Goal: Task Accomplishment & Management: Complete application form

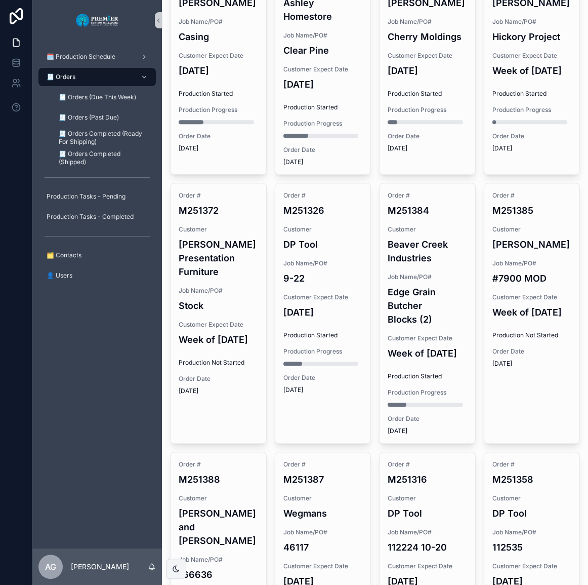
scroll to position [414, 0]
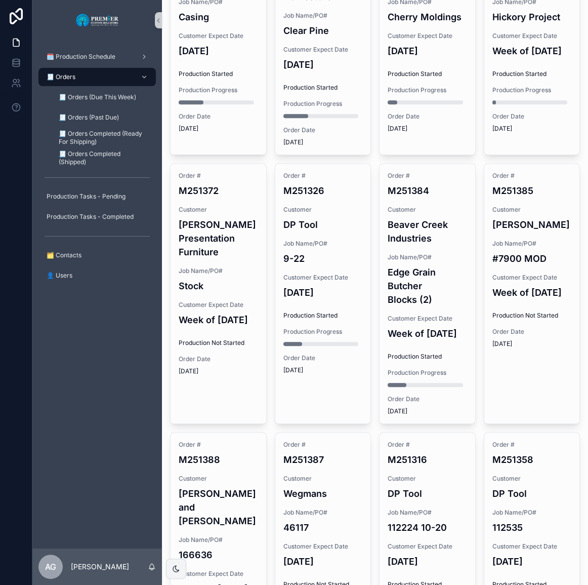
click at [232, 316] on div "Order # M251372 Customer Miller's Presentation Furniture Job Name/PO# Stock Cus…" at bounding box center [219, 274] width 96 height 220
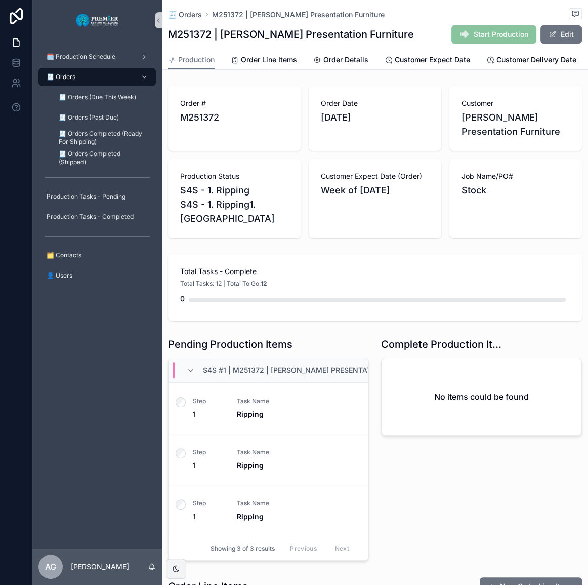
click at [479, 37] on span "Start Production" at bounding box center [494, 35] width 85 height 10
click at [479, 36] on span "Start Production" at bounding box center [494, 35] width 85 height 10
click at [434, 29] on div "M251372 | Miller's Presentation Furniture Start Production Edit" at bounding box center [375, 34] width 414 height 19
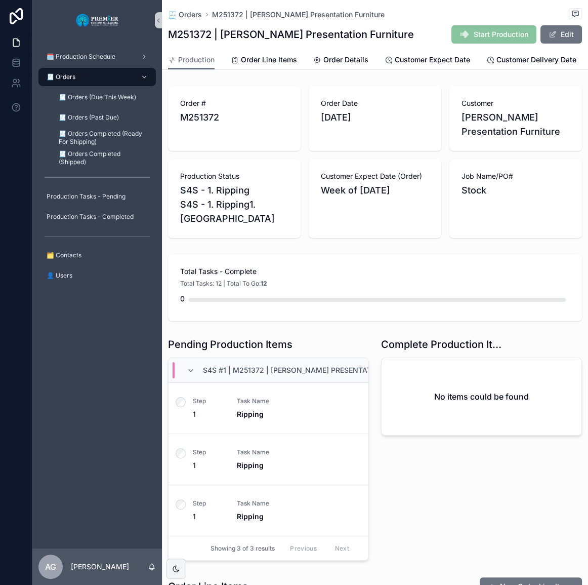
click at [436, 28] on div "M251372 | Miller's Presentation Furniture Start Production Edit" at bounding box center [375, 34] width 414 height 19
click at [88, 69] on div "🧾 Orders" at bounding box center [97, 77] width 105 height 16
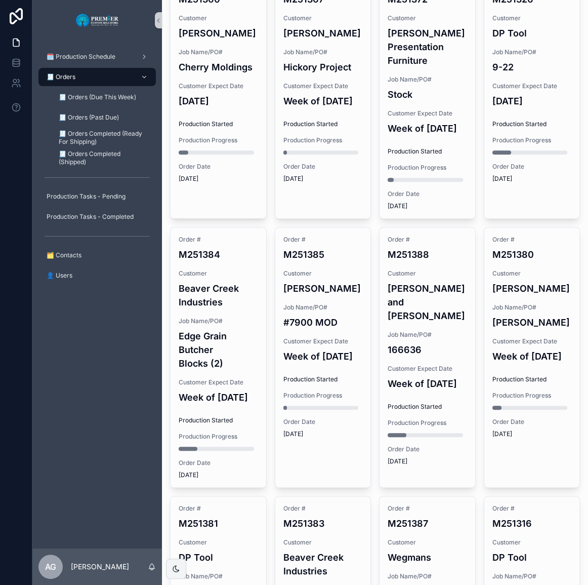
scroll to position [598, 0]
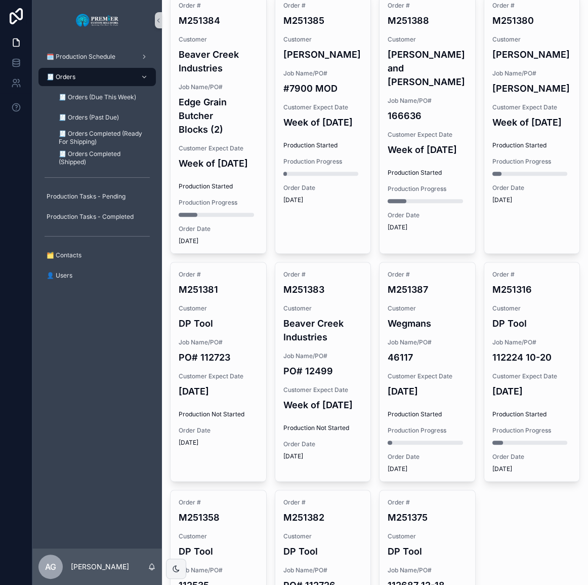
click at [248, 398] on div "Customer Expect Date 09/25/2025" at bounding box center [218, 385] width 79 height 26
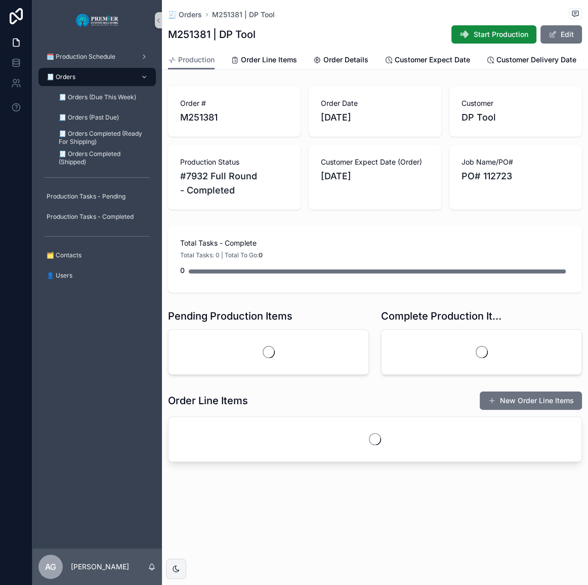
click at [494, 32] on span "Start Production" at bounding box center [501, 34] width 55 height 10
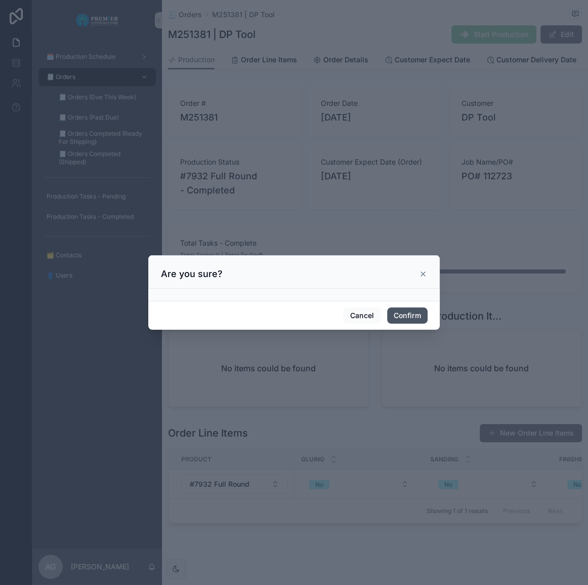
click at [413, 317] on button "Confirm" at bounding box center [407, 315] width 41 height 16
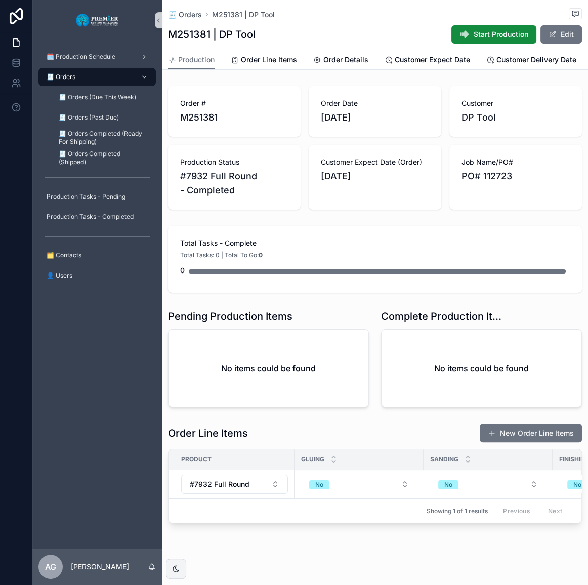
click at [109, 77] on div "🧾 Orders" at bounding box center [97, 77] width 105 height 16
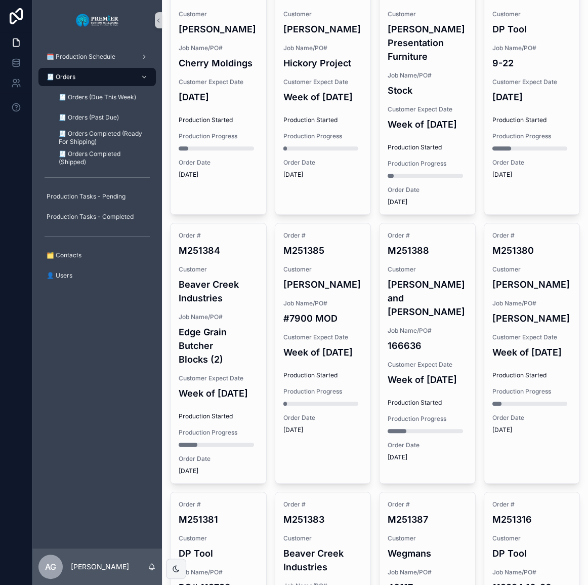
scroll to position [782, 0]
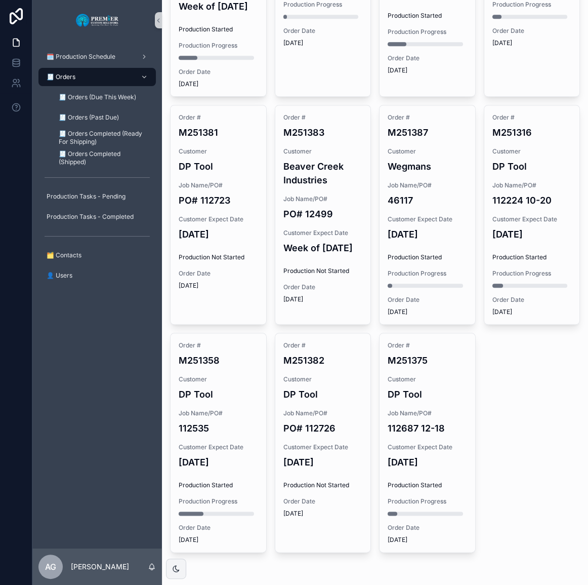
click at [220, 261] on span "Production Not Started" at bounding box center [218, 257] width 79 height 8
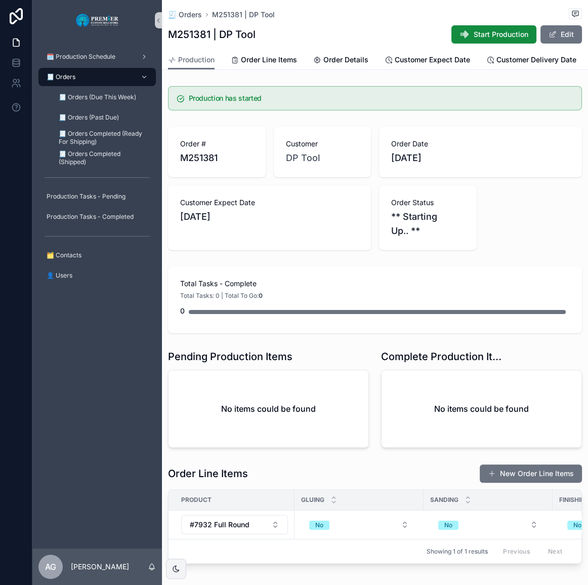
click at [191, 9] on div "🧾 Orders M251381 | DP Tool" at bounding box center [375, 14] width 414 height 13
click at [191, 11] on span "🧾 Orders" at bounding box center [185, 15] width 34 height 10
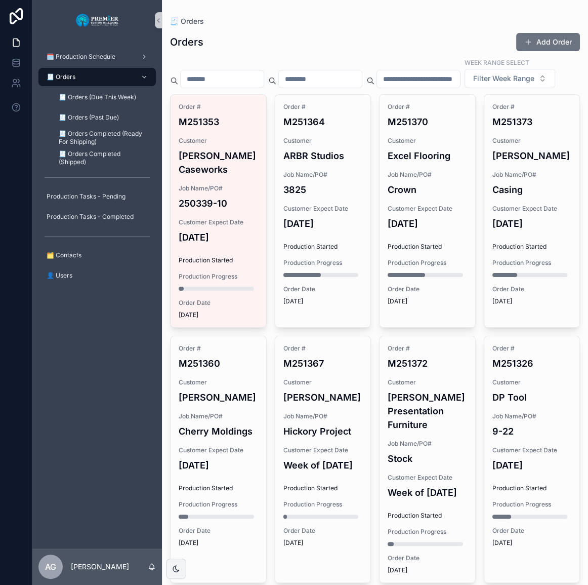
click at [237, 210] on h4 "250339-10" at bounding box center [218, 203] width 79 height 14
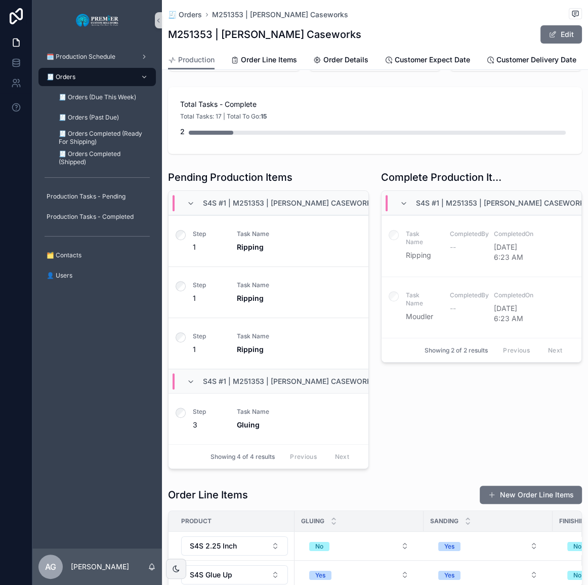
scroll to position [276, 0]
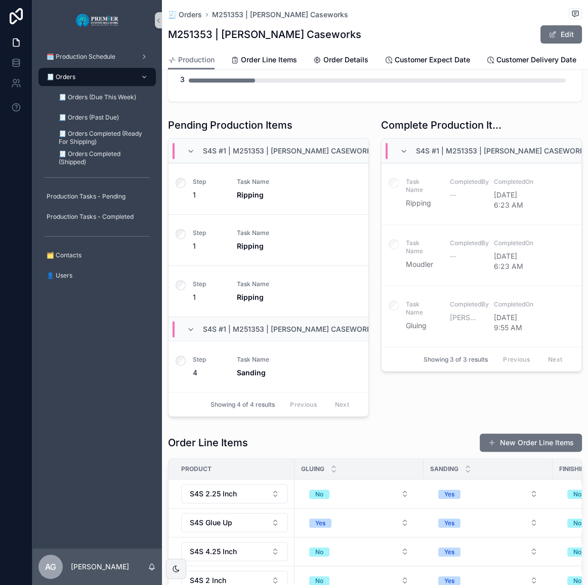
click at [76, 68] on link "🧾 Orders" at bounding box center [96, 77] width 117 height 18
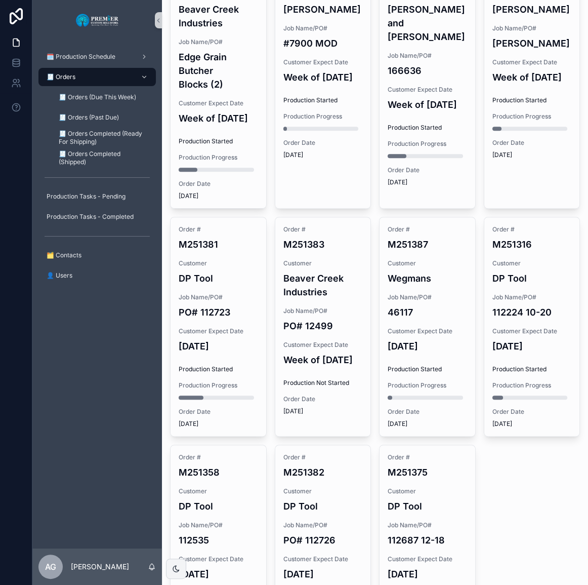
scroll to position [690, 0]
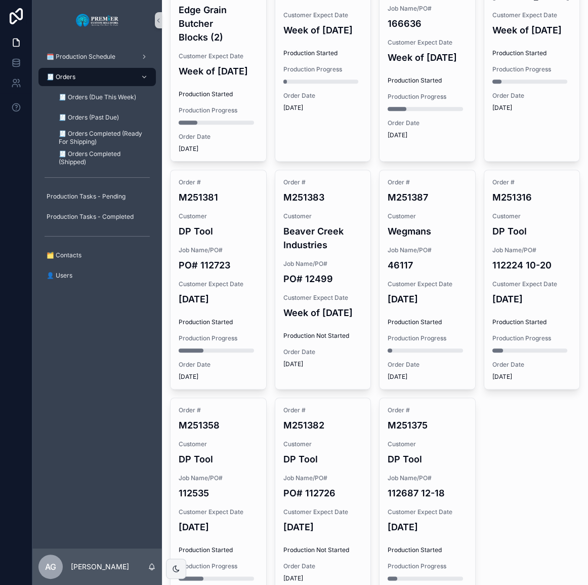
click at [328, 302] on span "Customer Expect Date" at bounding box center [323, 298] width 79 height 8
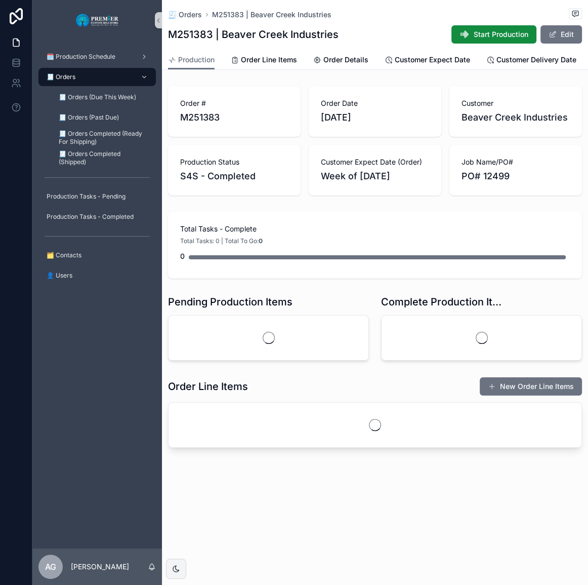
click at [477, 34] on span "Start Production" at bounding box center [501, 34] width 55 height 10
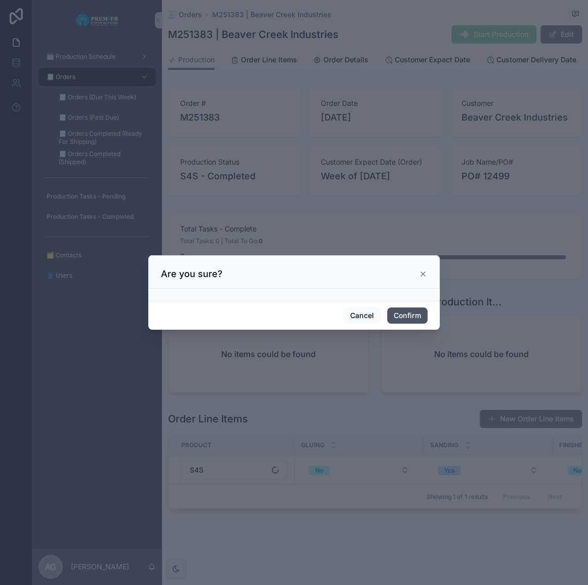
click at [400, 314] on button "Confirm" at bounding box center [407, 315] width 41 height 16
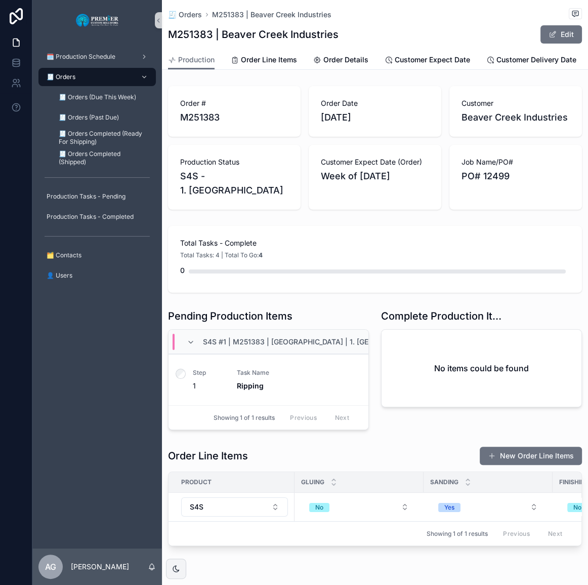
click at [91, 79] on div "🧾 Orders" at bounding box center [97, 77] width 105 height 16
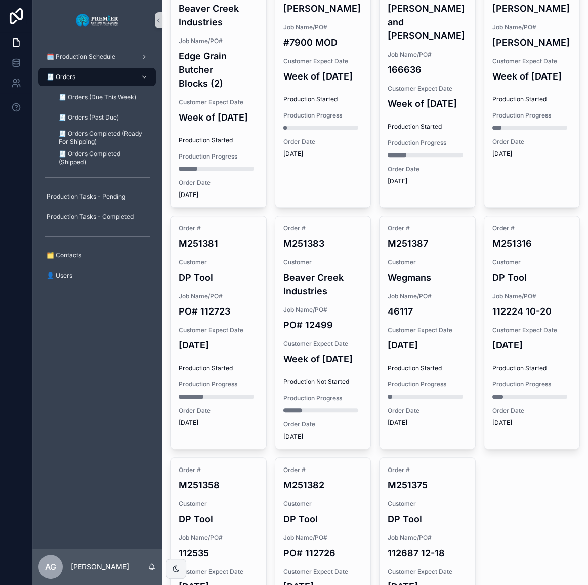
scroll to position [830, 0]
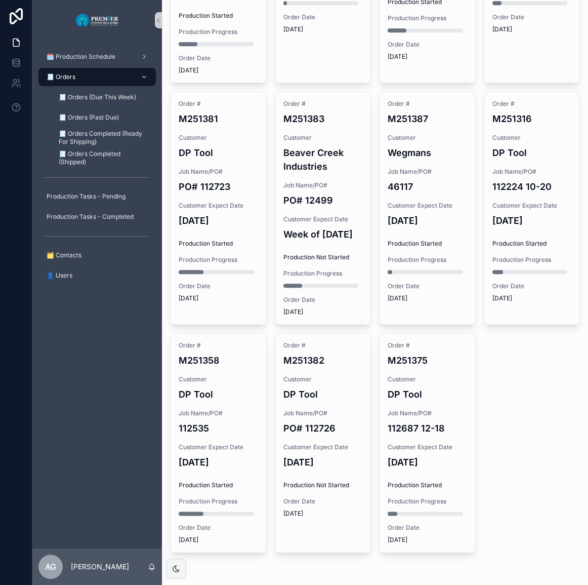
click at [324, 440] on div "Order # M251382 Customer DP Tool Job Name/PO# PO# 112726 Customer Expect Date 1…" at bounding box center [323, 429] width 96 height 192
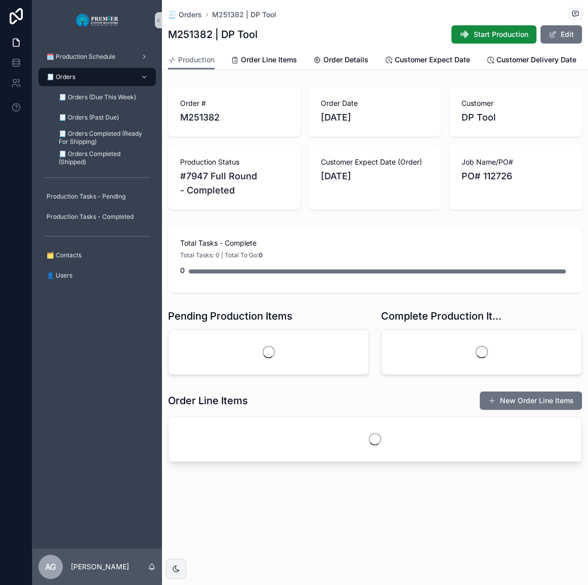
click at [479, 35] on span "Start Production" at bounding box center [501, 34] width 55 height 10
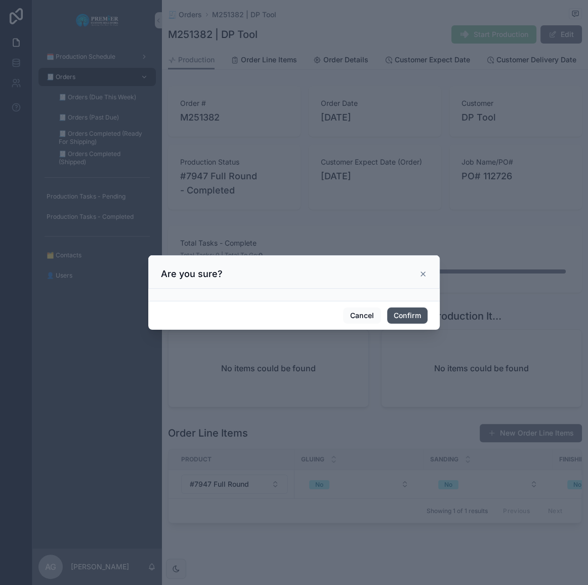
click at [405, 313] on button "Confirm" at bounding box center [407, 315] width 41 height 16
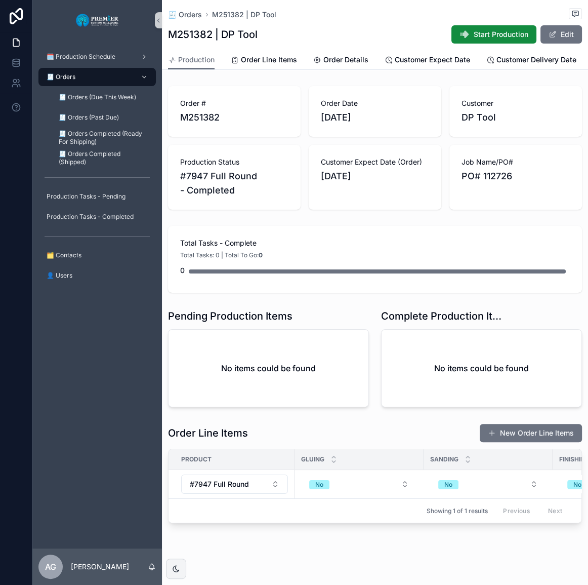
click at [194, 11] on span "🧾 Orders" at bounding box center [185, 15] width 34 height 10
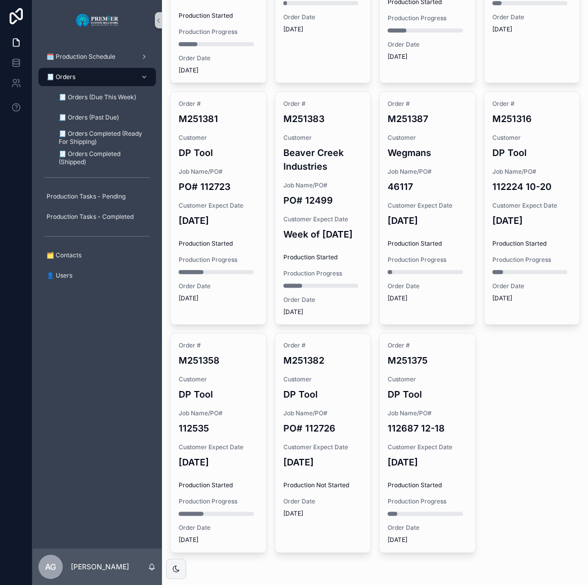
scroll to position [830, 0]
click at [392, 390] on h4 "DP Tool" at bounding box center [427, 394] width 79 height 14
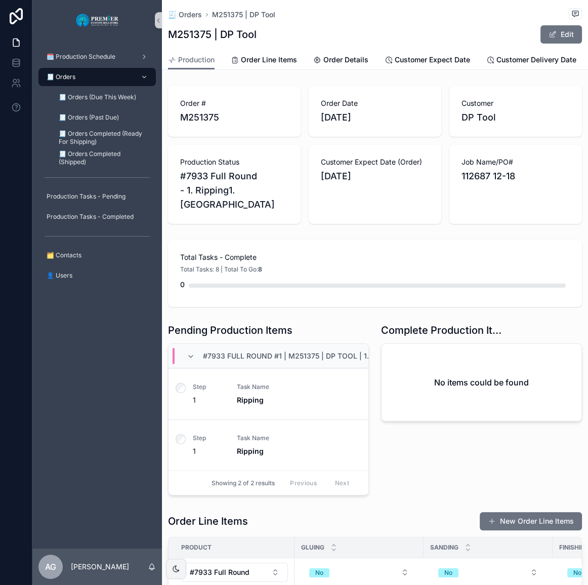
click at [197, 14] on span "🧾 Orders" at bounding box center [185, 15] width 34 height 10
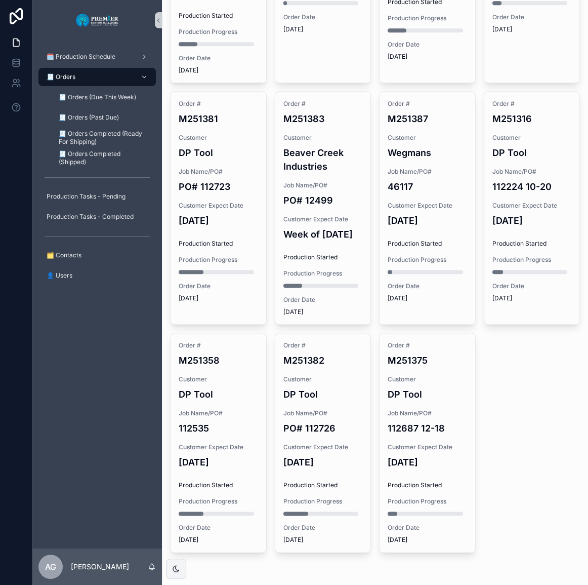
scroll to position [830, 0]
click at [304, 410] on span "Job Name/PO#" at bounding box center [323, 413] width 79 height 8
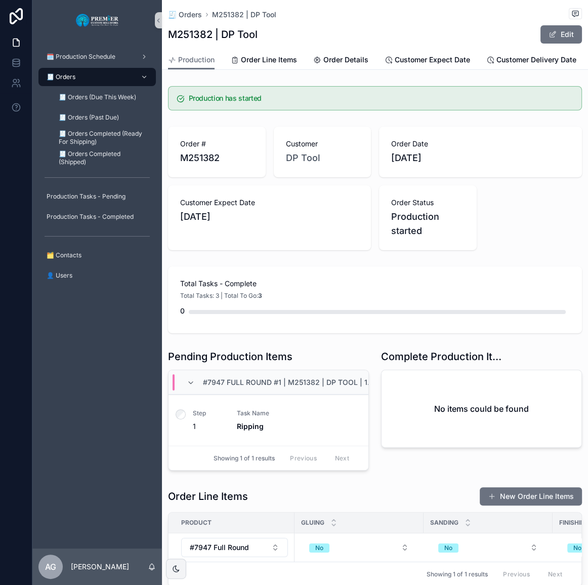
click at [108, 78] on div "🧾 Orders" at bounding box center [97, 77] width 105 height 16
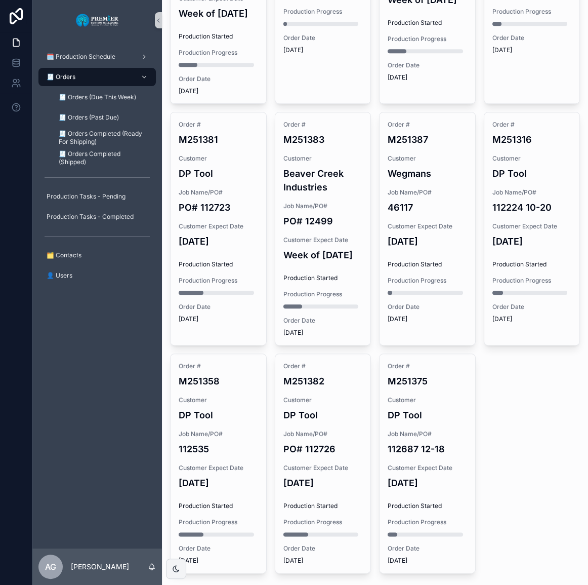
scroll to position [830, 0]
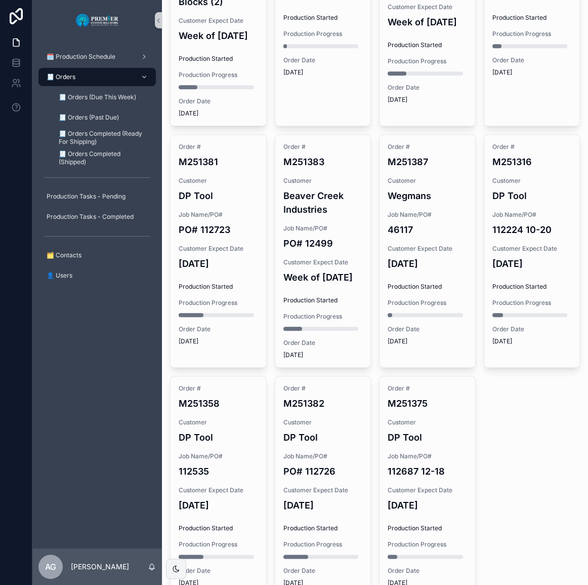
scroll to position [830, 0]
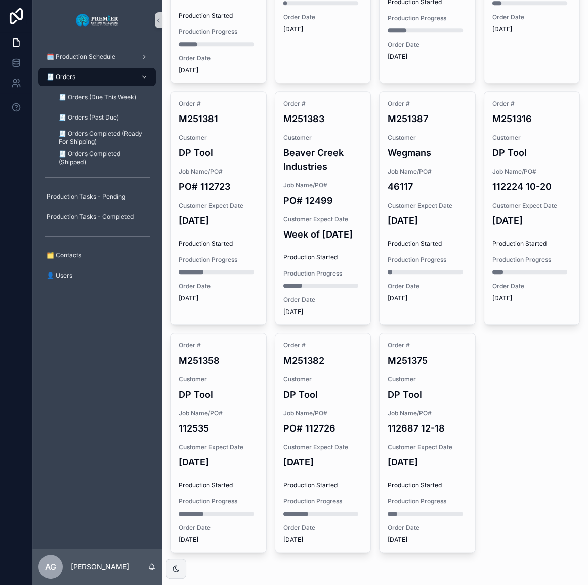
click at [443, 202] on div "Customer Expect Date [DATE]" at bounding box center [427, 215] width 79 height 26
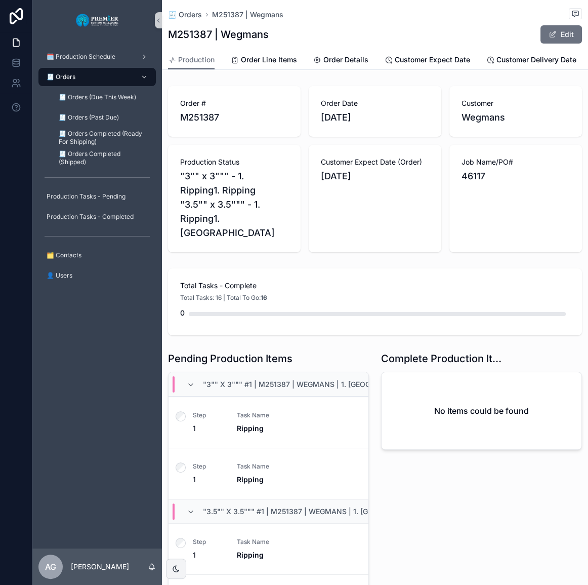
click at [282, 280] on span "Total Tasks - Complete" at bounding box center [375, 285] width 390 height 10
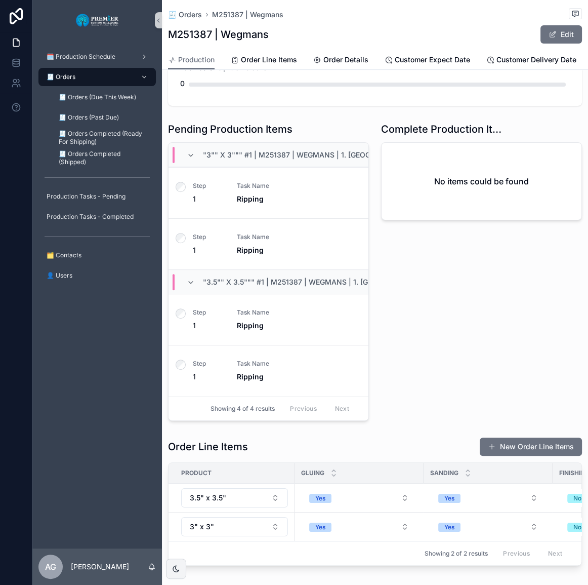
scroll to position [230, 0]
click at [105, 73] on div "🧾 Orders" at bounding box center [97, 77] width 105 height 16
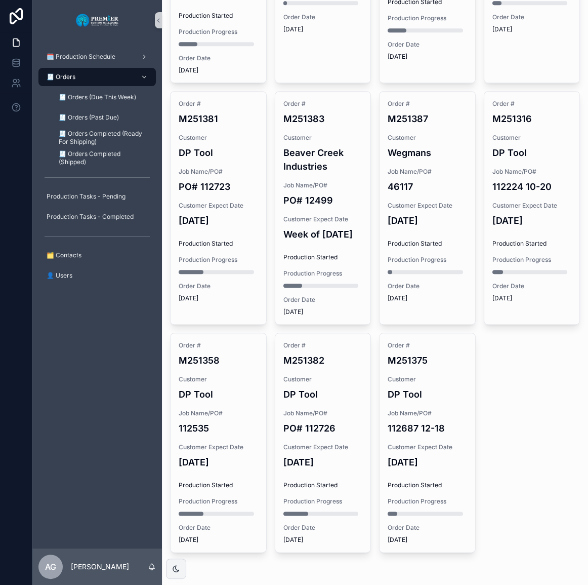
scroll to position [830, 0]
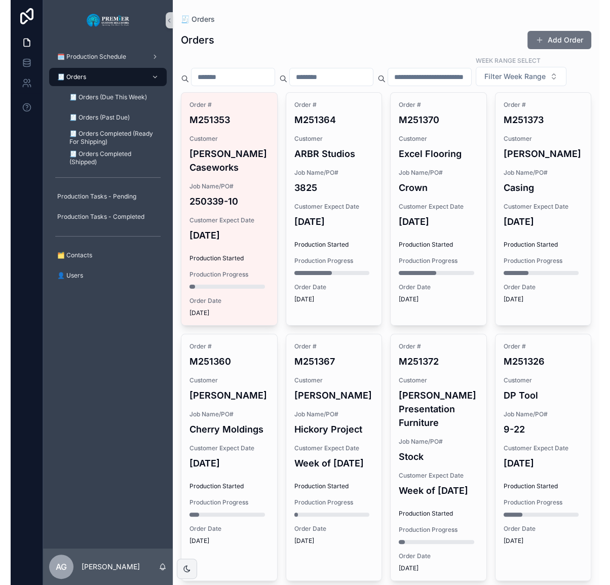
scroll to position [0, 0]
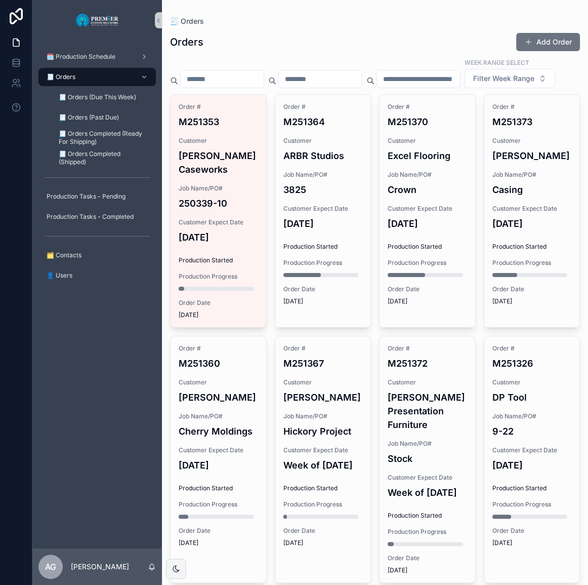
click at [534, 45] on button "Add Order" at bounding box center [548, 42] width 64 height 18
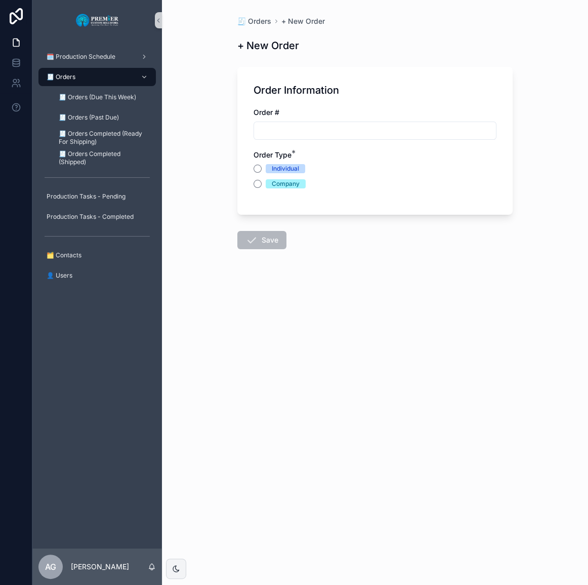
click at [371, 130] on input "scrollable content" at bounding box center [375, 131] width 242 height 14
type input "*******"
click at [254, 182] on button "Company" at bounding box center [258, 184] width 8 height 8
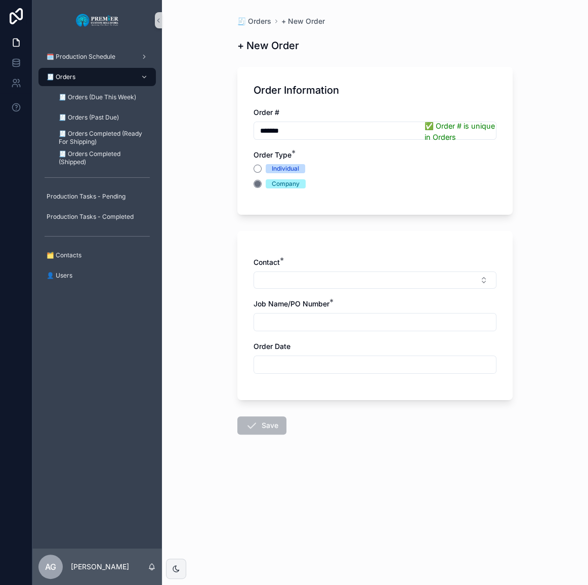
click at [319, 272] on div "Contact *" at bounding box center [375, 272] width 243 height 31
click at [323, 273] on button "Select Button" at bounding box center [375, 279] width 243 height 17
type input "******"
click at [304, 323] on span "[PERSON_NAME] Caseworks" at bounding box center [308, 320] width 97 height 10
click at [304, 323] on input "scrollable content" at bounding box center [375, 324] width 242 height 14
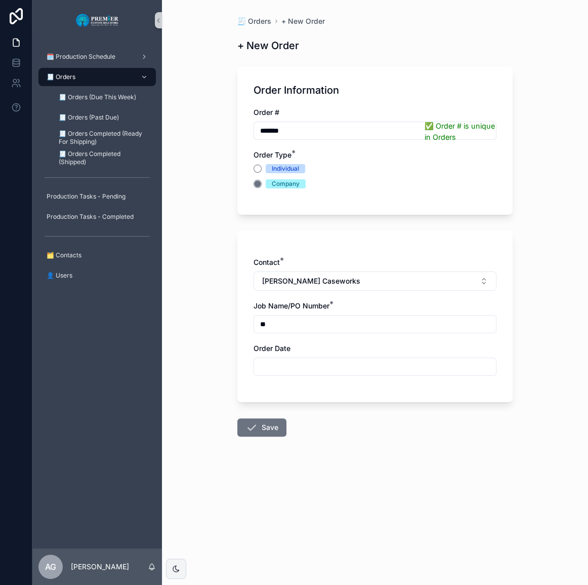
type input "*"
type input "**********"
click at [289, 361] on input "scrollable content" at bounding box center [375, 366] width 242 height 14
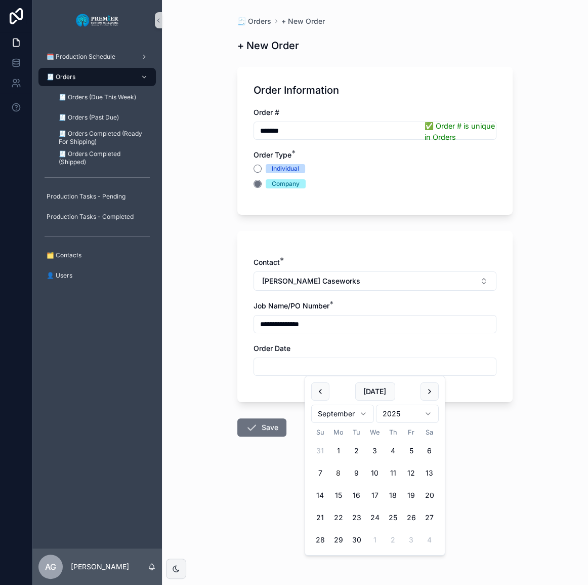
click at [411, 450] on button "5" at bounding box center [412, 451] width 18 height 18
type input "********"
click at [265, 429] on button "Save" at bounding box center [261, 427] width 49 height 18
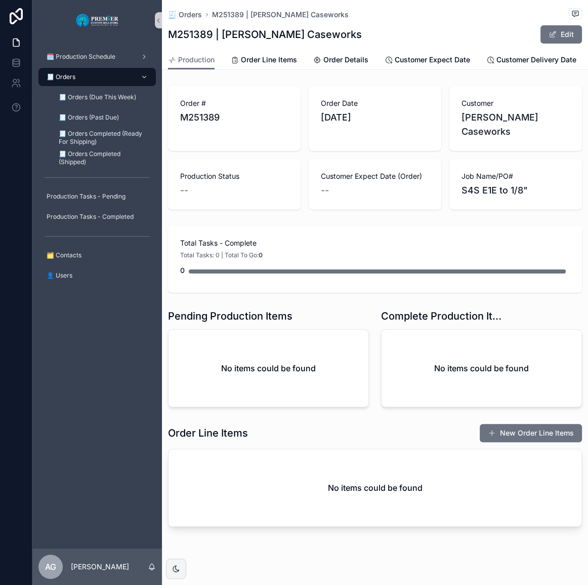
click at [531, 424] on button "New Order Line Items" at bounding box center [531, 433] width 102 height 18
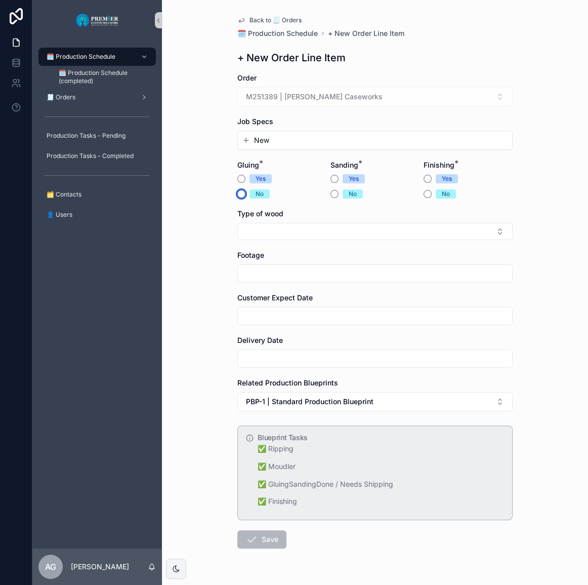
click at [237, 196] on button "No" at bounding box center [241, 194] width 8 height 8
click at [332, 179] on button "Yes" at bounding box center [335, 179] width 8 height 8
click at [424, 194] on button "No" at bounding box center [428, 194] width 8 height 8
click at [329, 151] on form "Order M251389 | Conley Caseworks Job Specs New Gluing * Yes No Sanding * Yes No…" at bounding box center [374, 343] width 275 height 540
click at [329, 137] on button "New" at bounding box center [375, 140] width 266 height 10
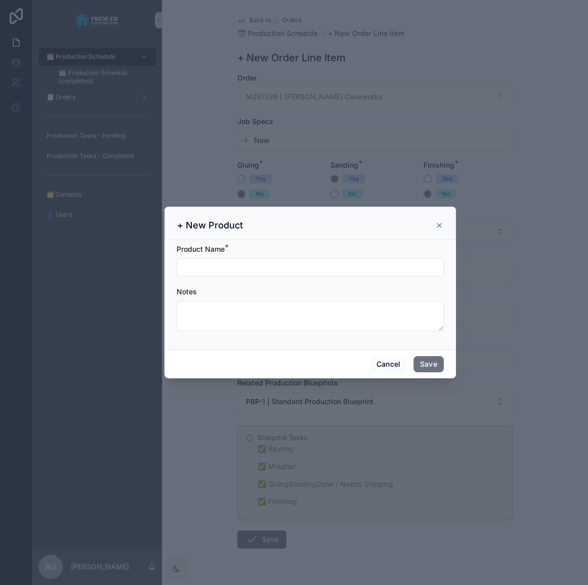
click at [268, 259] on div "scrollable content" at bounding box center [310, 267] width 267 height 18
click at [269, 263] on input "scrollable content" at bounding box center [310, 267] width 266 height 14
type input "**********"
click at [424, 365] on button "Save" at bounding box center [429, 364] width 30 height 16
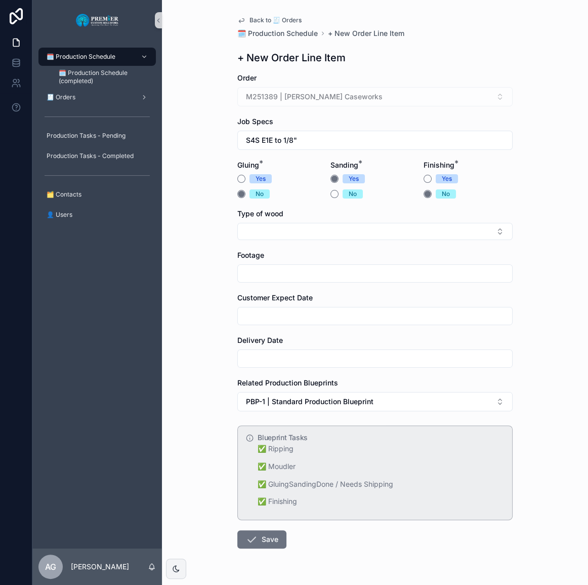
click at [256, 236] on button "Select Button" at bounding box center [374, 231] width 275 height 17
type input "***"
click at [263, 270] on div "Poplar" at bounding box center [371, 271] width 270 height 16
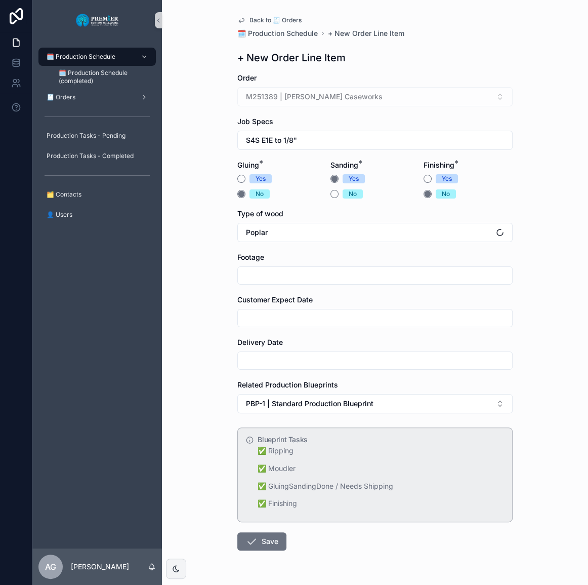
click at [263, 281] on input "scrollable content" at bounding box center [375, 275] width 274 height 14
type input "***"
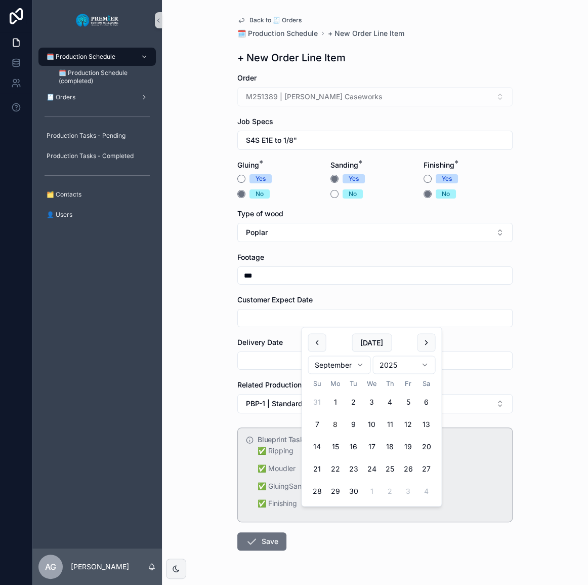
click at [357, 423] on button "9" at bounding box center [353, 424] width 18 height 18
type input "********"
click at [265, 363] on input "scrollable content" at bounding box center [375, 360] width 274 height 14
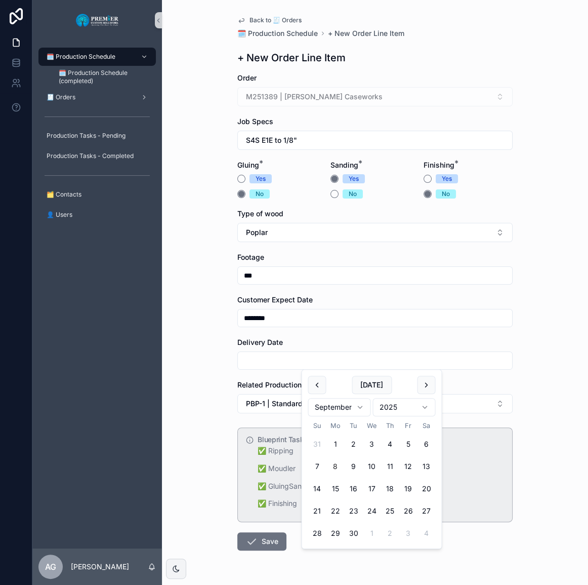
click at [354, 463] on button "9" at bounding box center [353, 466] width 18 height 18
type input "********"
click at [199, 403] on div "Back to 🧾 Orders 🗓️ Production Schedule + New Order Line Item + New Order Line …" at bounding box center [375, 292] width 426 height 585
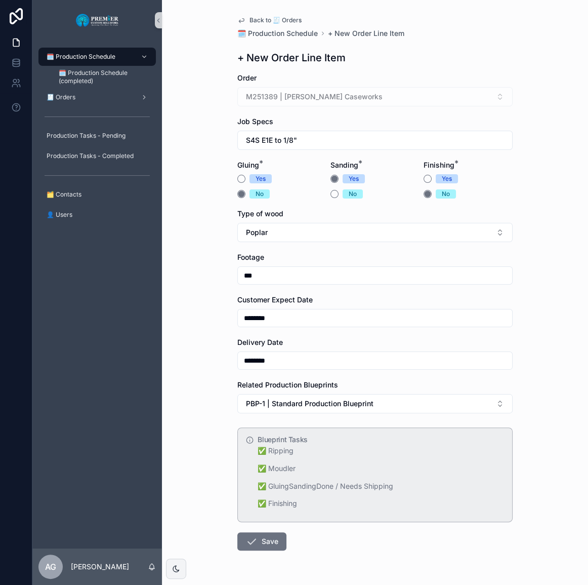
click at [255, 546] on button "Save" at bounding box center [261, 541] width 49 height 18
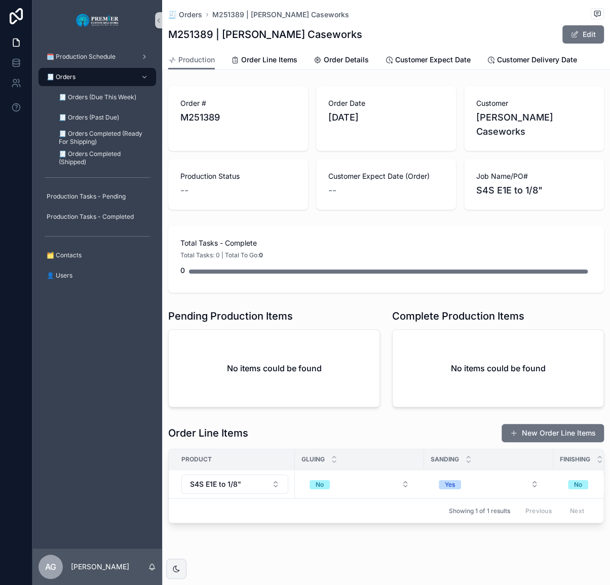
click at [475, 37] on div "M251389 | Conley Caseworks Edit" at bounding box center [385, 34] width 435 height 19
click at [110, 74] on div "🧾 Orders" at bounding box center [97, 77] width 105 height 16
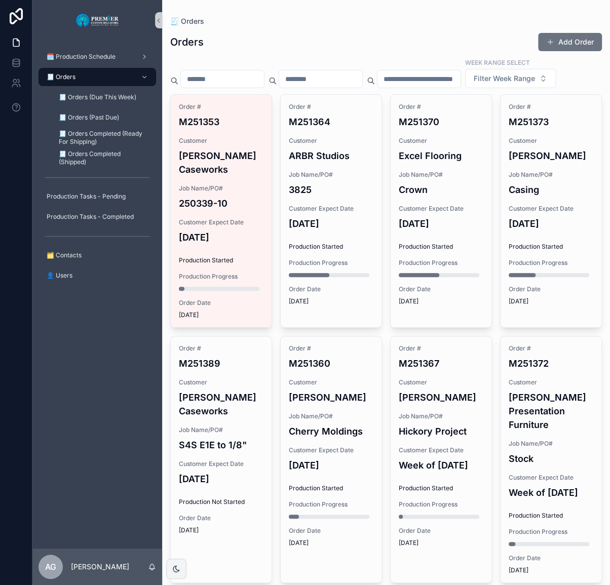
click at [428, 230] on h4 "[DATE]" at bounding box center [440, 224] width 85 height 14
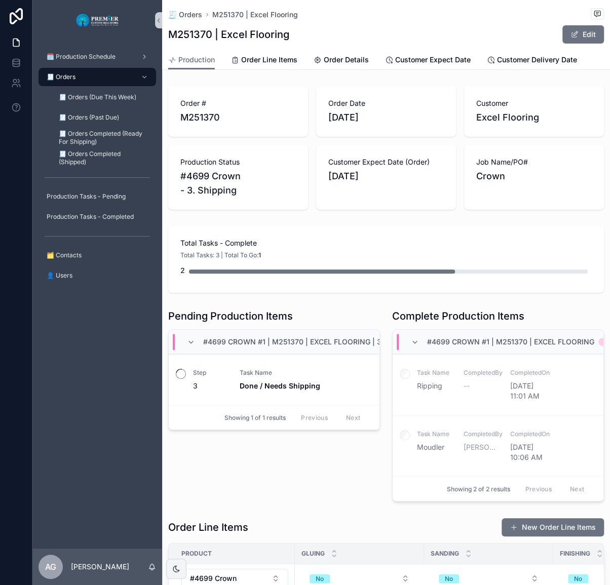
click at [212, 449] on div "Pending Production Items #4699 Crown #1 | M251370 | Excel Flooring | 3. Shippin…" at bounding box center [274, 405] width 224 height 201
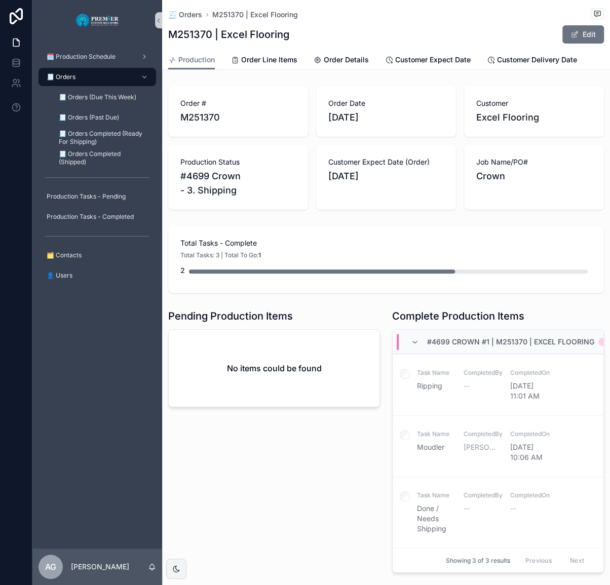
click at [112, 75] on div "🧾 Orders" at bounding box center [97, 77] width 105 height 16
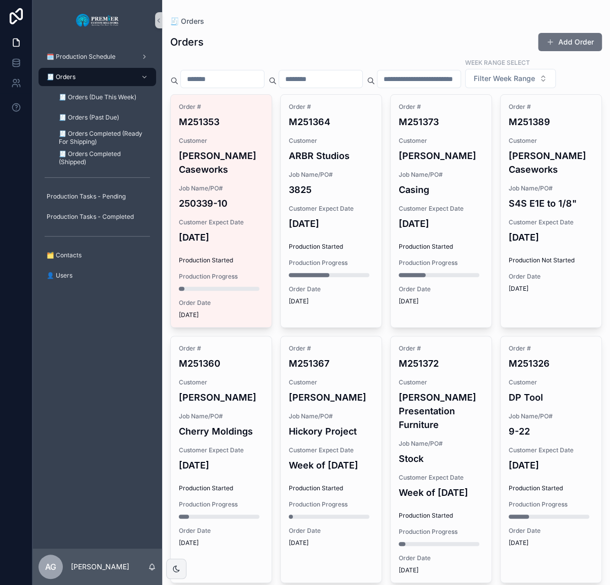
click at [522, 210] on h4 "S4S E1E to 1/8"" at bounding box center [550, 203] width 85 height 14
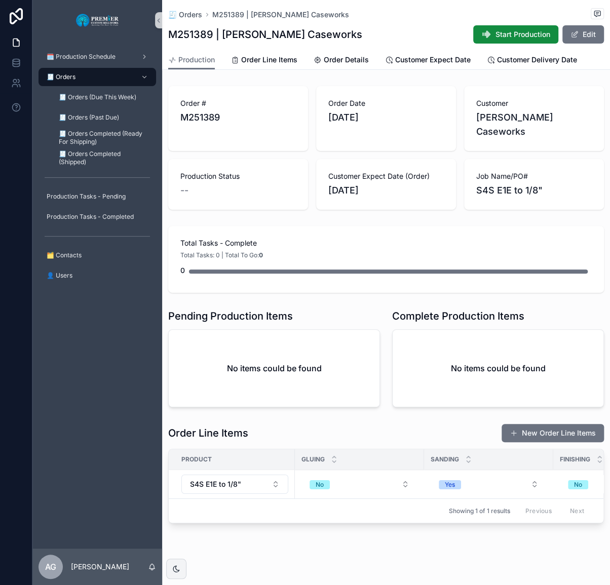
click at [512, 33] on span "Start Production" at bounding box center [522, 34] width 55 height 10
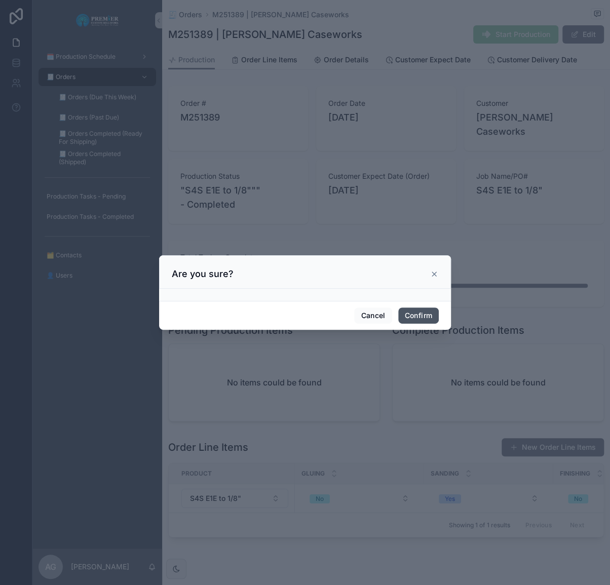
click at [420, 318] on button "Confirm" at bounding box center [418, 315] width 41 height 16
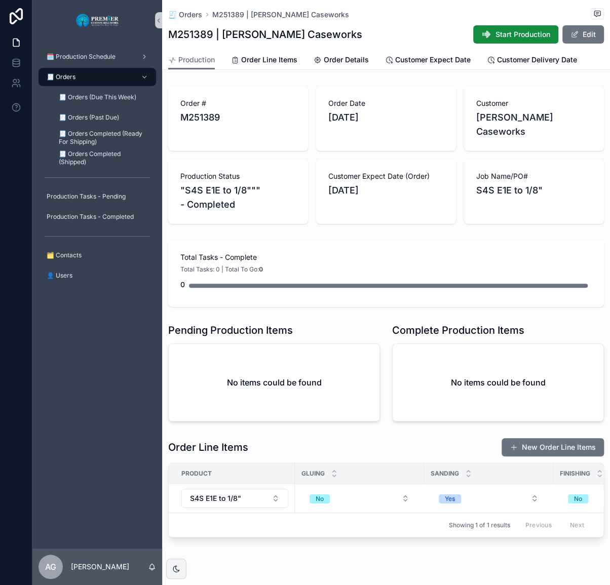
click at [495, 32] on span "Start Production" at bounding box center [522, 34] width 55 height 10
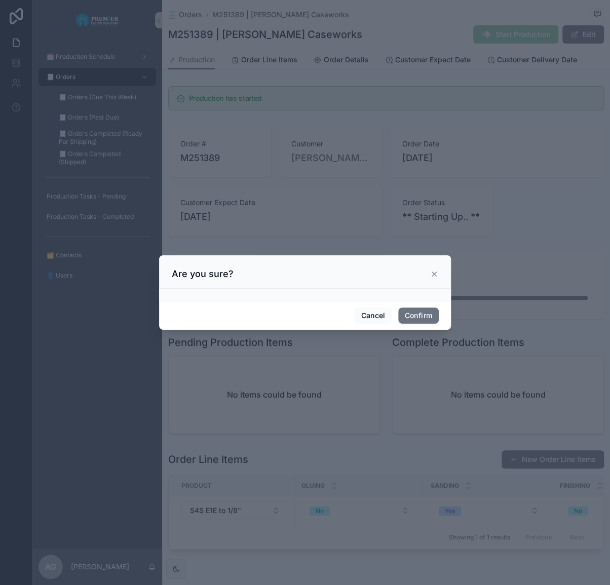
drag, startPoint x: 438, startPoint y: 270, endPoint x: 432, endPoint y: 273, distance: 7.0
click at [437, 270] on div "Are you sure?" at bounding box center [305, 271] width 292 height 33
click at [432, 273] on icon at bounding box center [434, 274] width 8 height 8
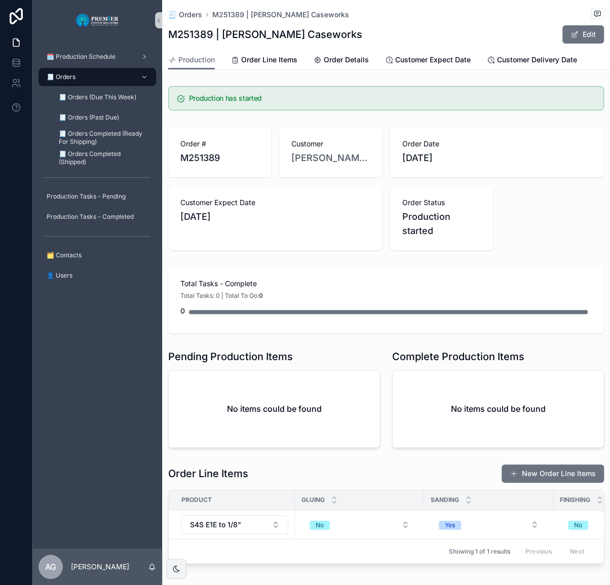
click at [87, 76] on div "🧾 Orders" at bounding box center [97, 77] width 105 height 16
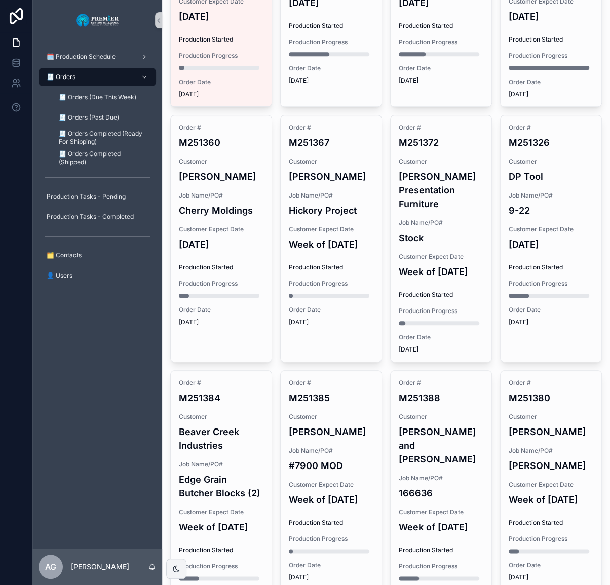
scroll to position [219, 0]
